Goal: Navigation & Orientation: Find specific page/section

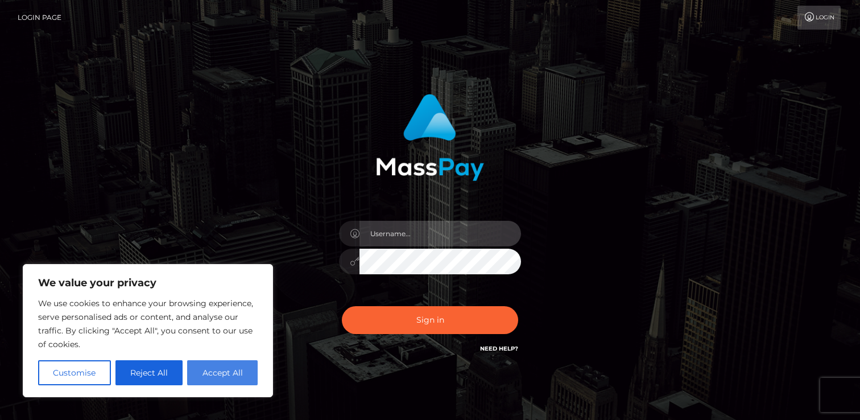
type input "Dipen.Patel"
click at [241, 371] on button "Accept All" at bounding box center [222, 372] width 71 height 25
checkbox input "true"
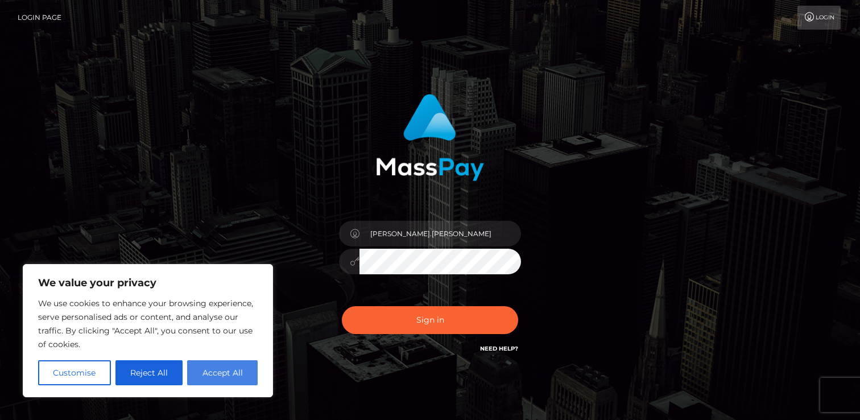
checkbox input "true"
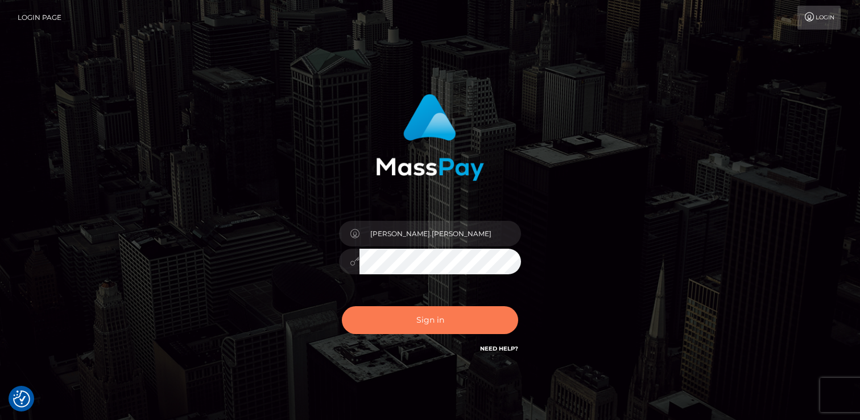
click at [389, 312] on button "Sign in" at bounding box center [430, 320] width 176 height 28
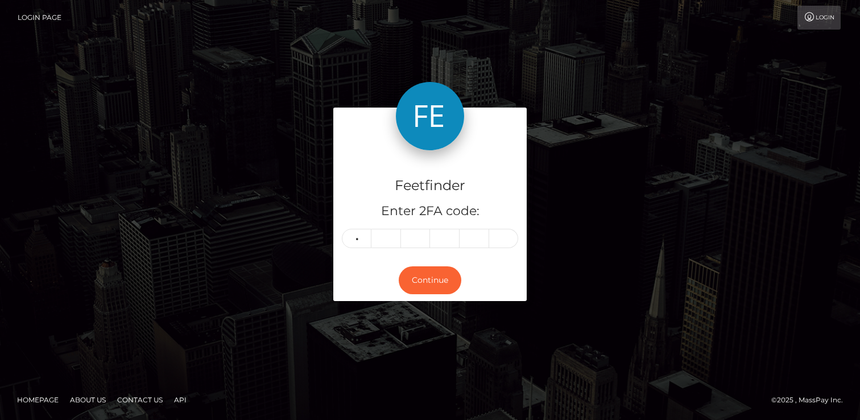
type input "4"
type input "1"
type input "3"
type input "7"
type input "5"
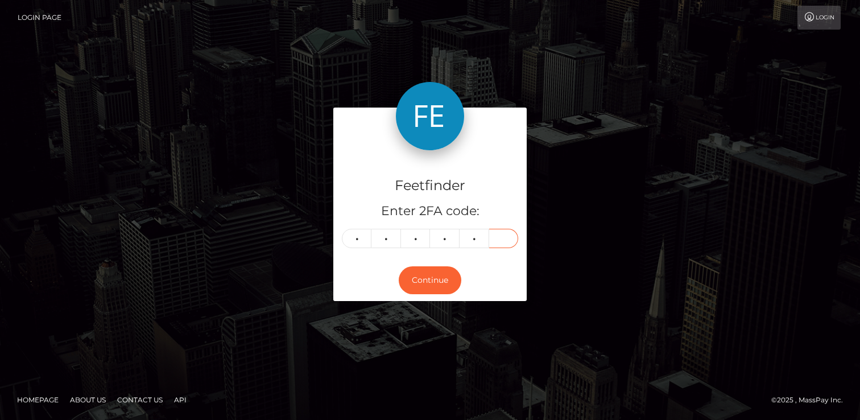
type input "1"
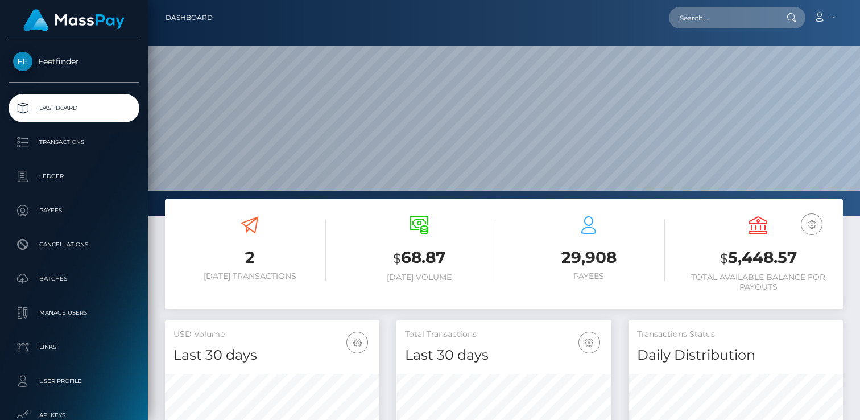
scroll to position [201, 214]
click at [459, 248] on h3 "$ 68.87" at bounding box center [419, 257] width 152 height 23
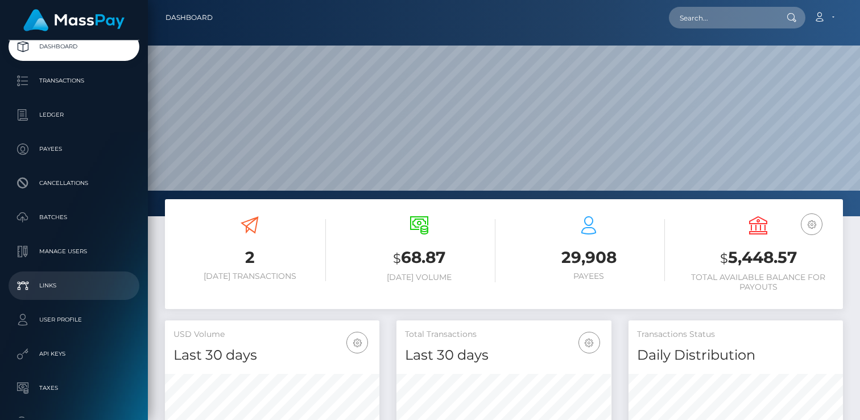
scroll to position [137, 0]
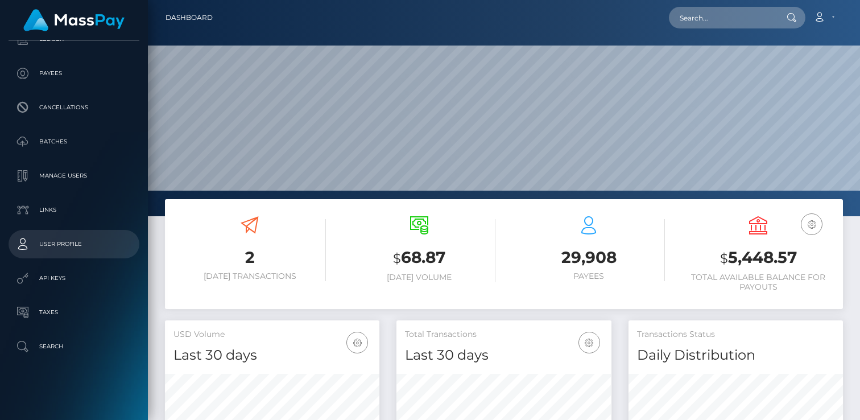
click at [94, 244] on p "User Profile" at bounding box center [74, 243] width 122 height 17
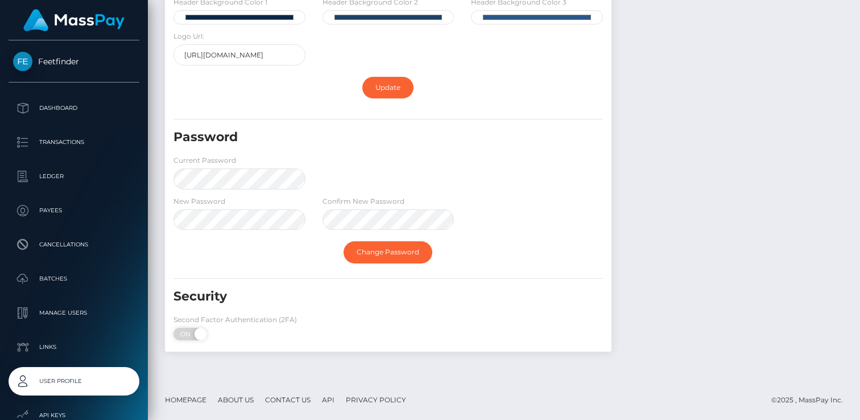
scroll to position [438, 0]
click at [117, 322] on link "Manage Users" at bounding box center [74, 313] width 131 height 28
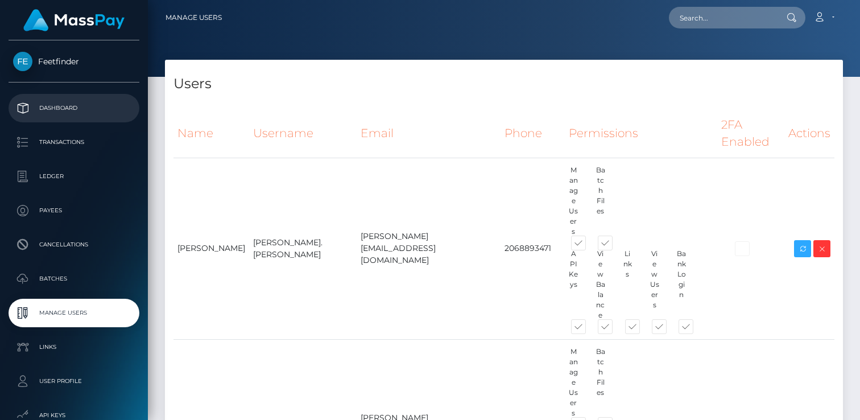
click at [107, 104] on p "Dashboard" at bounding box center [74, 108] width 122 height 17
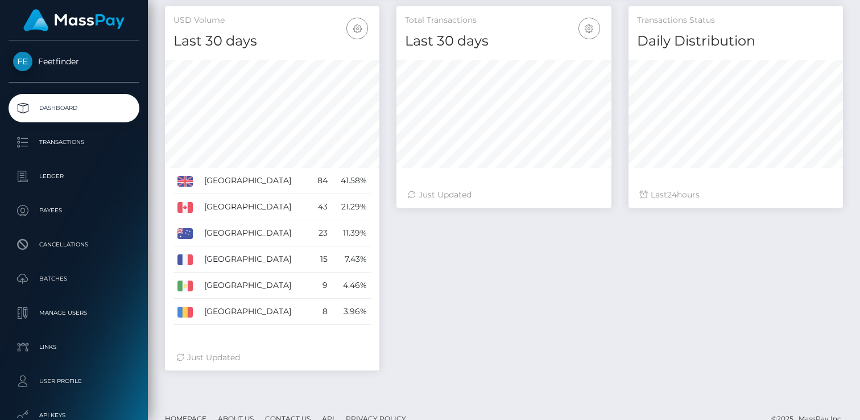
scroll to position [332, 0]
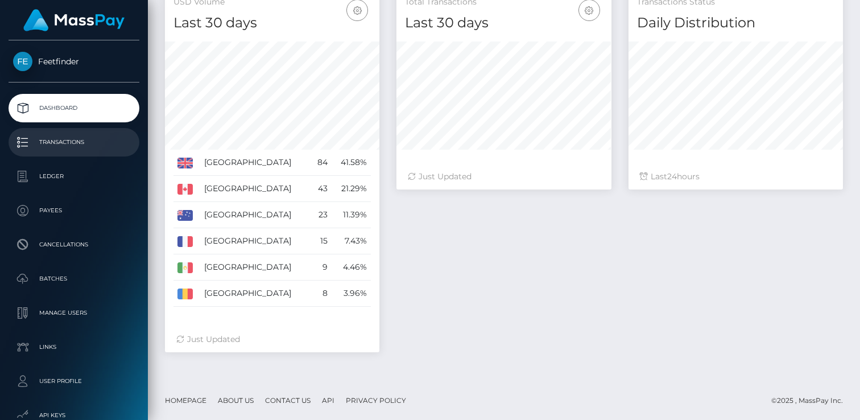
click at [93, 151] on link "Transactions" at bounding box center [74, 142] width 131 height 28
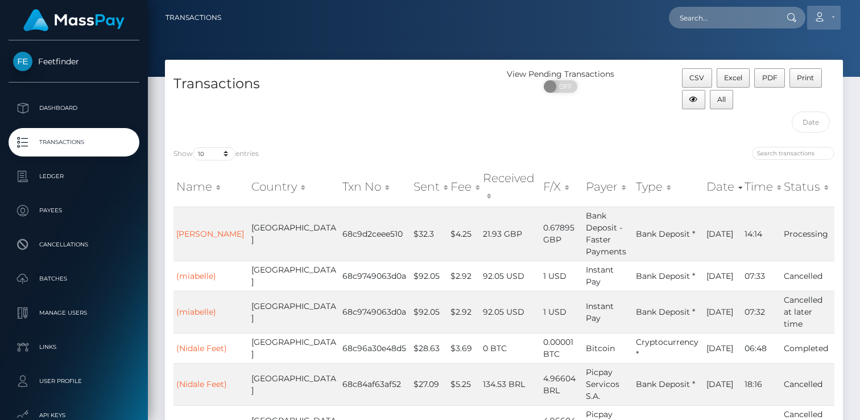
click at [818, 14] on icon at bounding box center [819, 17] width 12 height 9
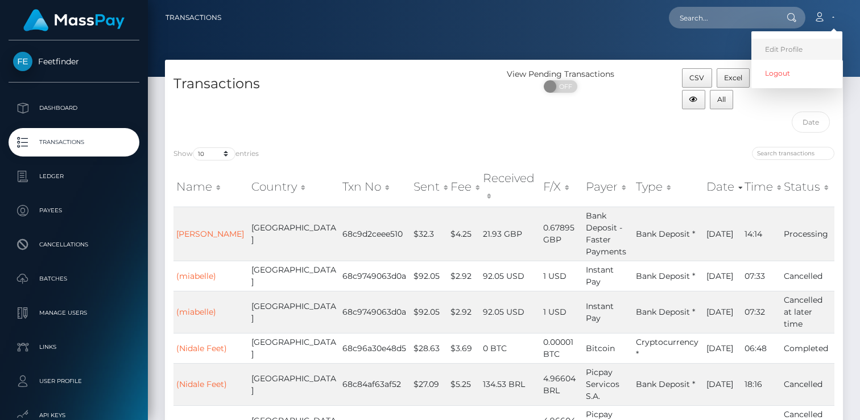
click at [795, 43] on link "Edit Profile" at bounding box center [796, 49] width 91 height 21
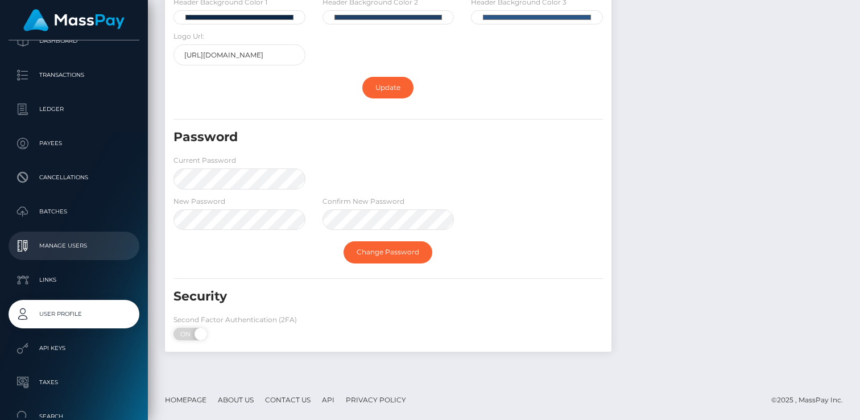
scroll to position [137, 0]
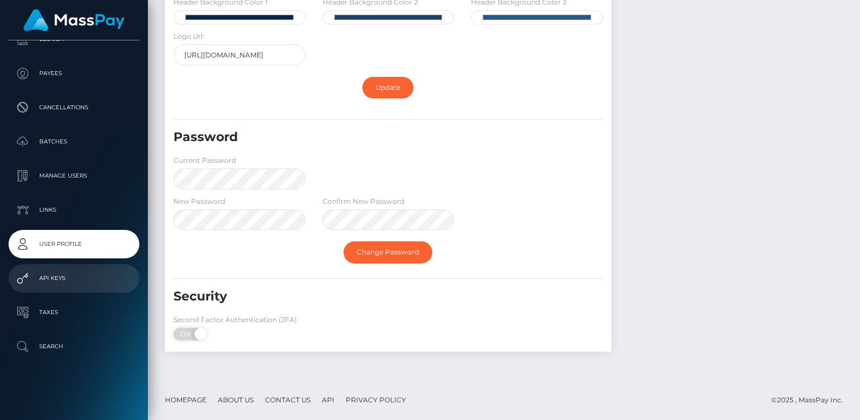
click at [78, 279] on p "API Keys" at bounding box center [74, 278] width 122 height 17
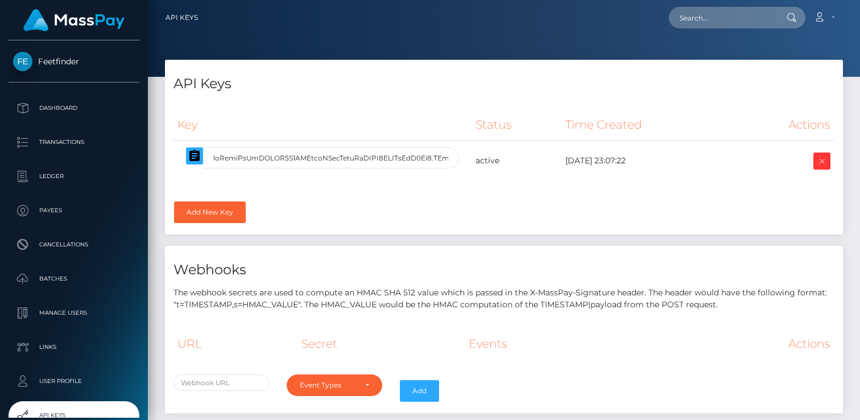
select select
click at [87, 105] on p "Dashboard" at bounding box center [74, 108] width 122 height 17
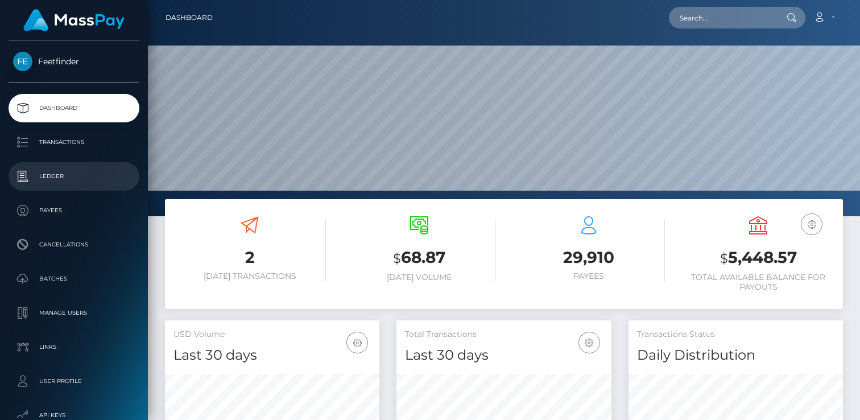
scroll to position [201, 214]
click at [75, 174] on p "Ledger" at bounding box center [74, 176] width 122 height 17
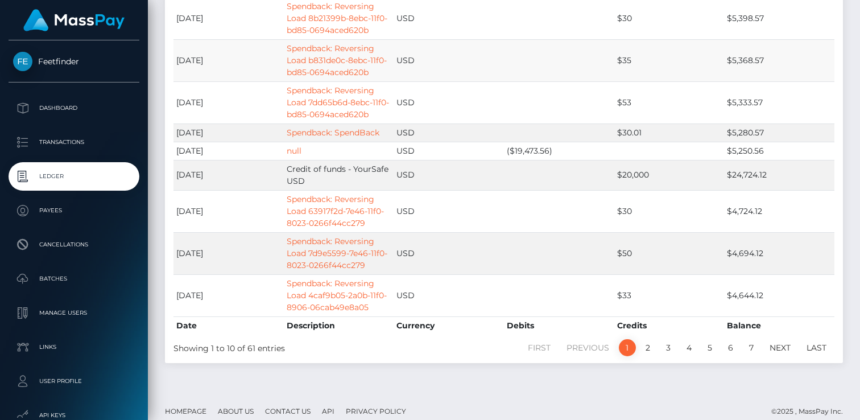
scroll to position [238, 0]
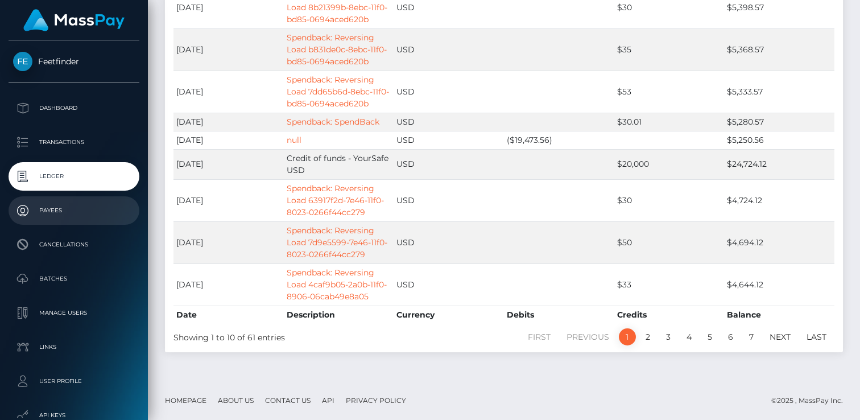
click at [100, 205] on p "Payees" at bounding box center [74, 210] width 122 height 17
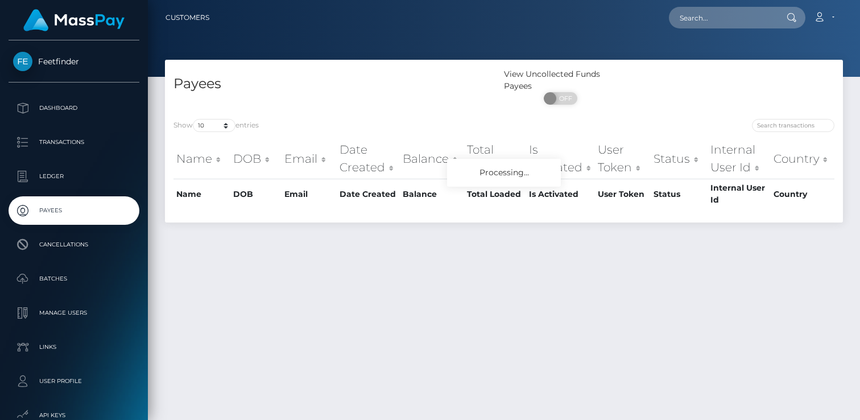
click at [51, 63] on span "Feetfinder" at bounding box center [74, 61] width 131 height 10
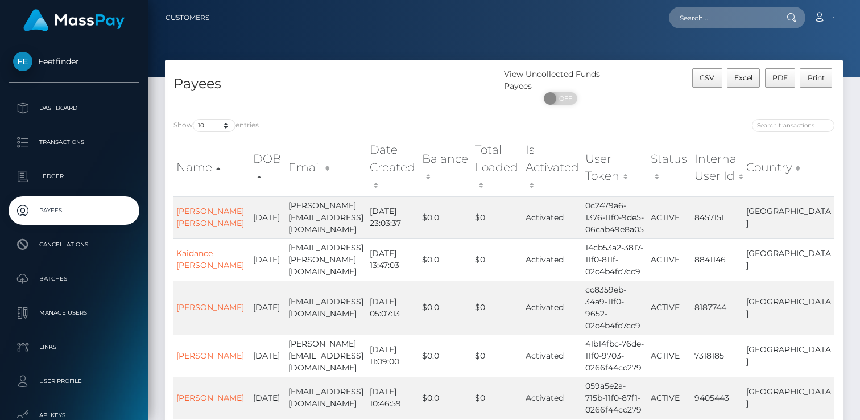
click at [51, 63] on span "Feetfinder" at bounding box center [74, 61] width 131 height 10
click at [75, 23] on img at bounding box center [73, 20] width 101 height 22
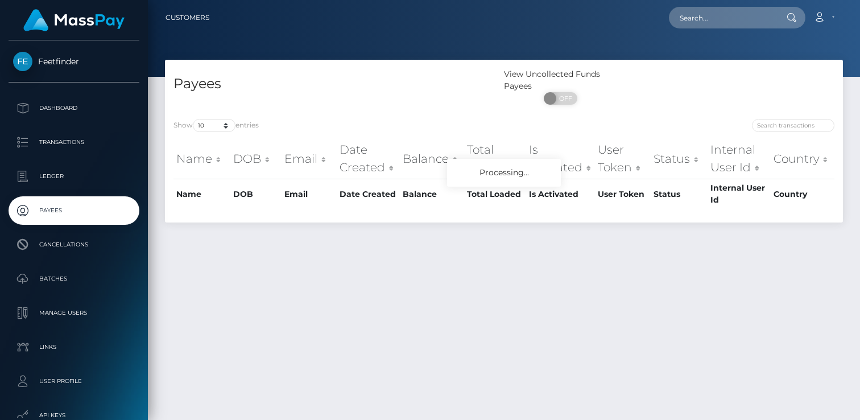
click at [184, 16] on link "Customers" at bounding box center [187, 18] width 44 height 24
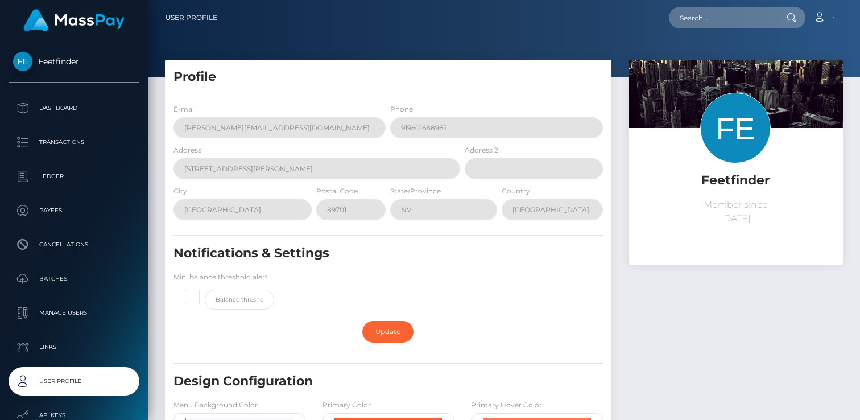
click at [53, 61] on span "Feetfinder" at bounding box center [74, 61] width 131 height 10
click at [51, 111] on p "Dashboard" at bounding box center [74, 108] width 122 height 17
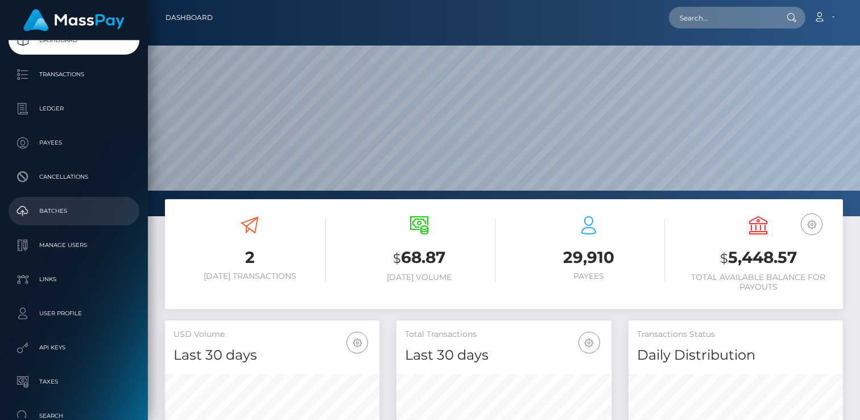
scroll to position [73, 0]
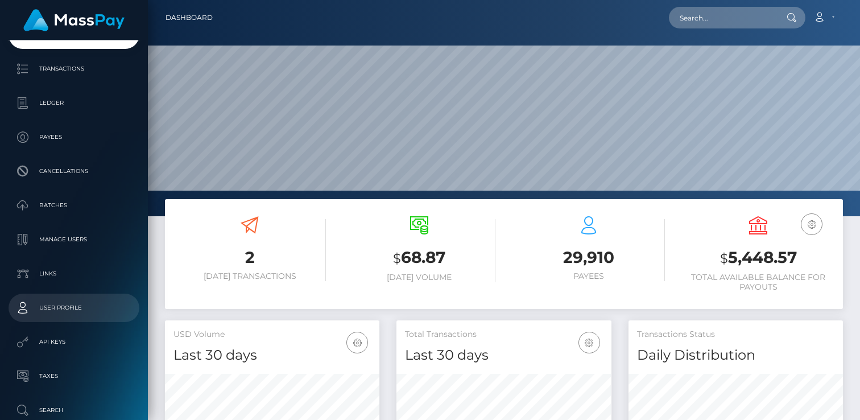
click at [78, 317] on link "User Profile" at bounding box center [74, 307] width 131 height 28
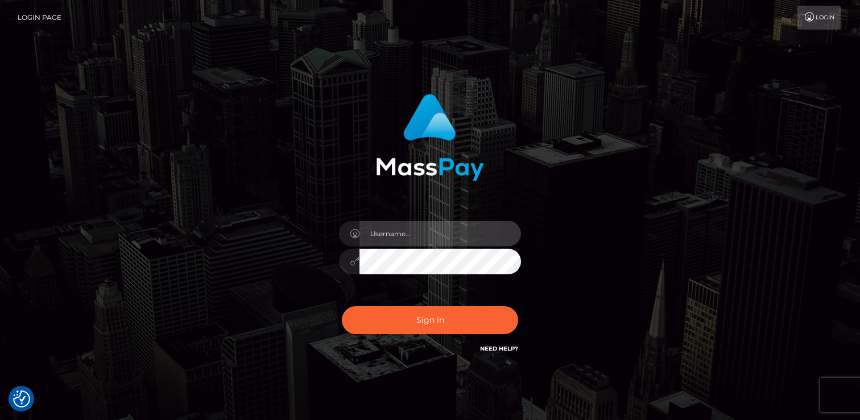
type input "[PERSON_NAME].[PERSON_NAME]"
click at [299, 202] on div "Dipen.Patel Sign in" at bounding box center [430, 224] width 299 height 278
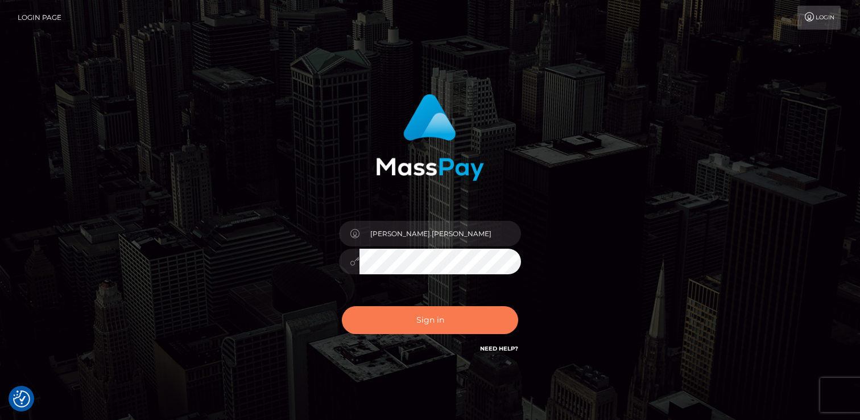
click at [408, 330] on button "Sign in" at bounding box center [430, 320] width 176 height 28
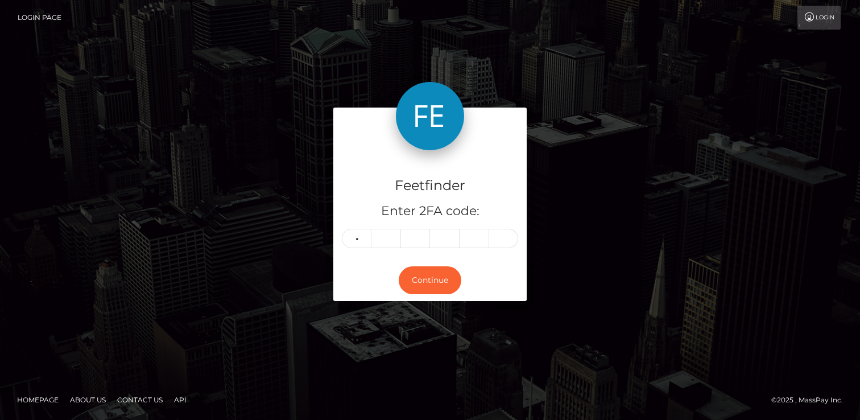
type input "7"
type input "3"
type input "0"
type input "4"
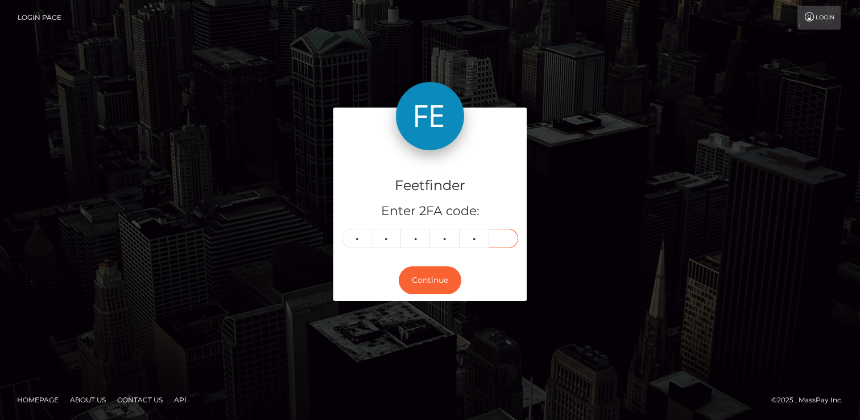
type input "5"
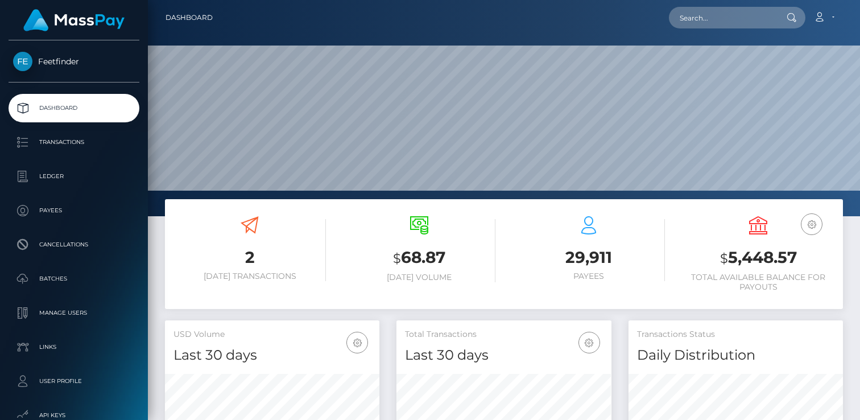
scroll to position [201, 214]
click at [63, 66] on span "Feetfinder" at bounding box center [74, 61] width 131 height 10
click at [67, 381] on p "User Profile" at bounding box center [74, 380] width 122 height 17
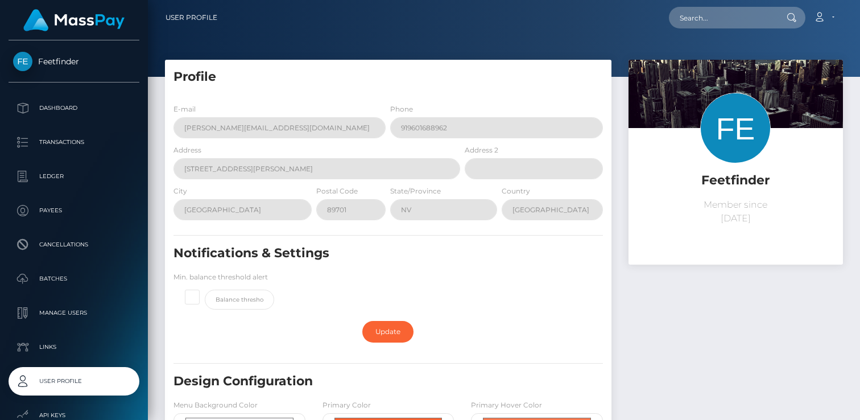
click at [718, 177] on h5 "Feetfinder" at bounding box center [735, 181] width 197 height 18
copy h5 "Feetfinder"
